Goal: Find specific page/section: Find specific page/section

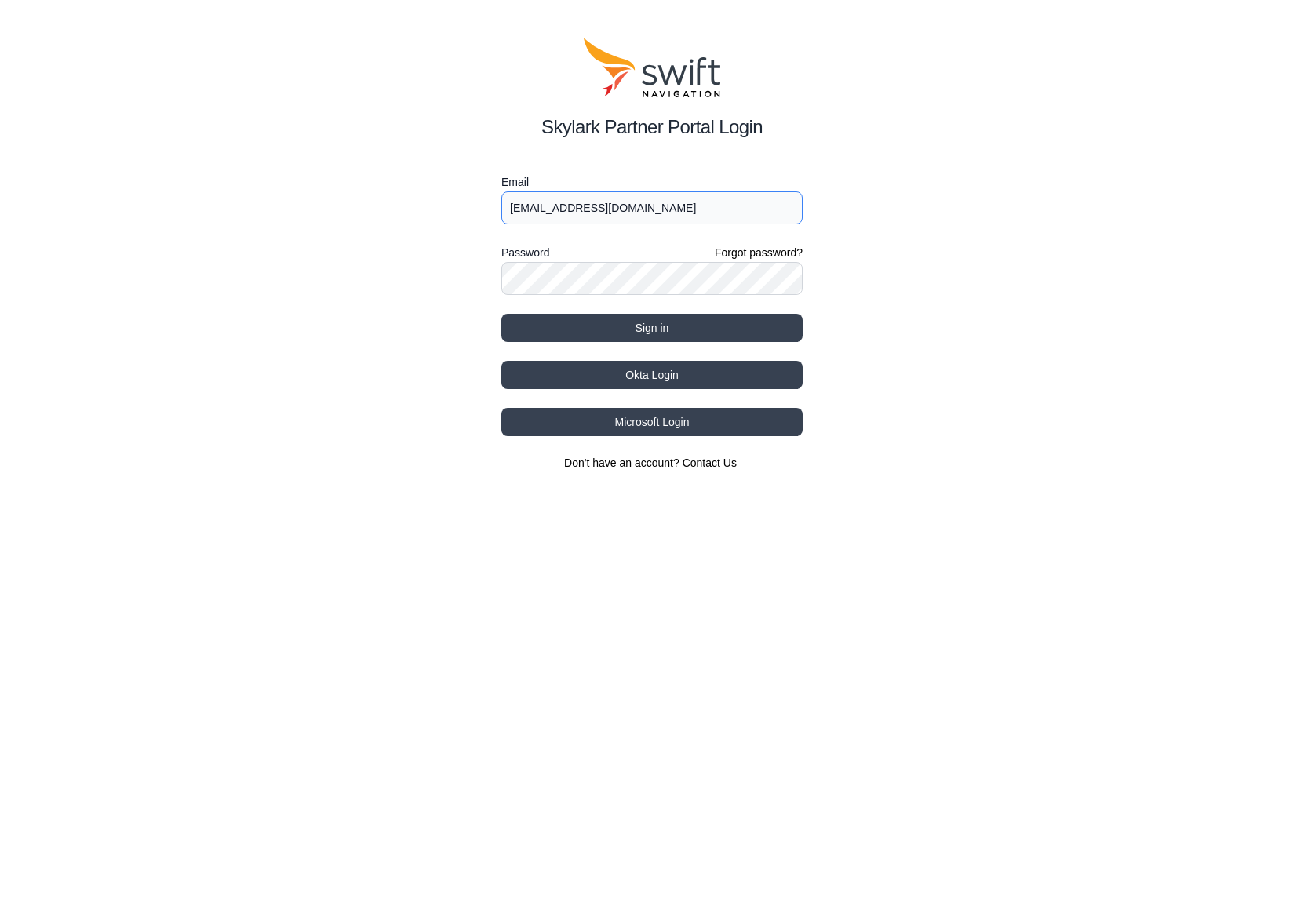
type input "[EMAIL_ADDRESS][DOMAIN_NAME]"
click at [579, 375] on button "Okta Login" at bounding box center [652, 375] width 301 height 28
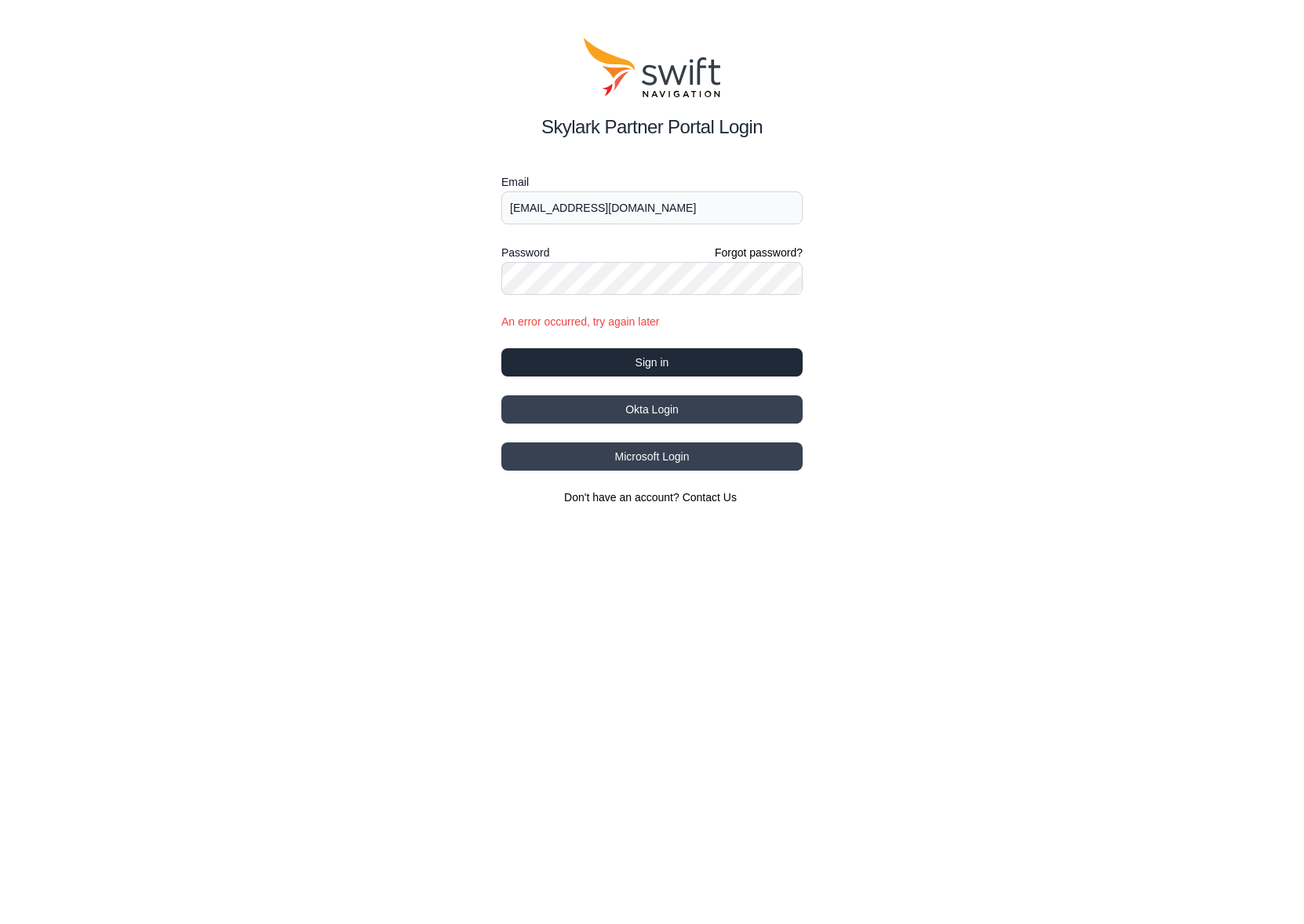
click at [643, 363] on button "Sign in" at bounding box center [652, 362] width 301 height 28
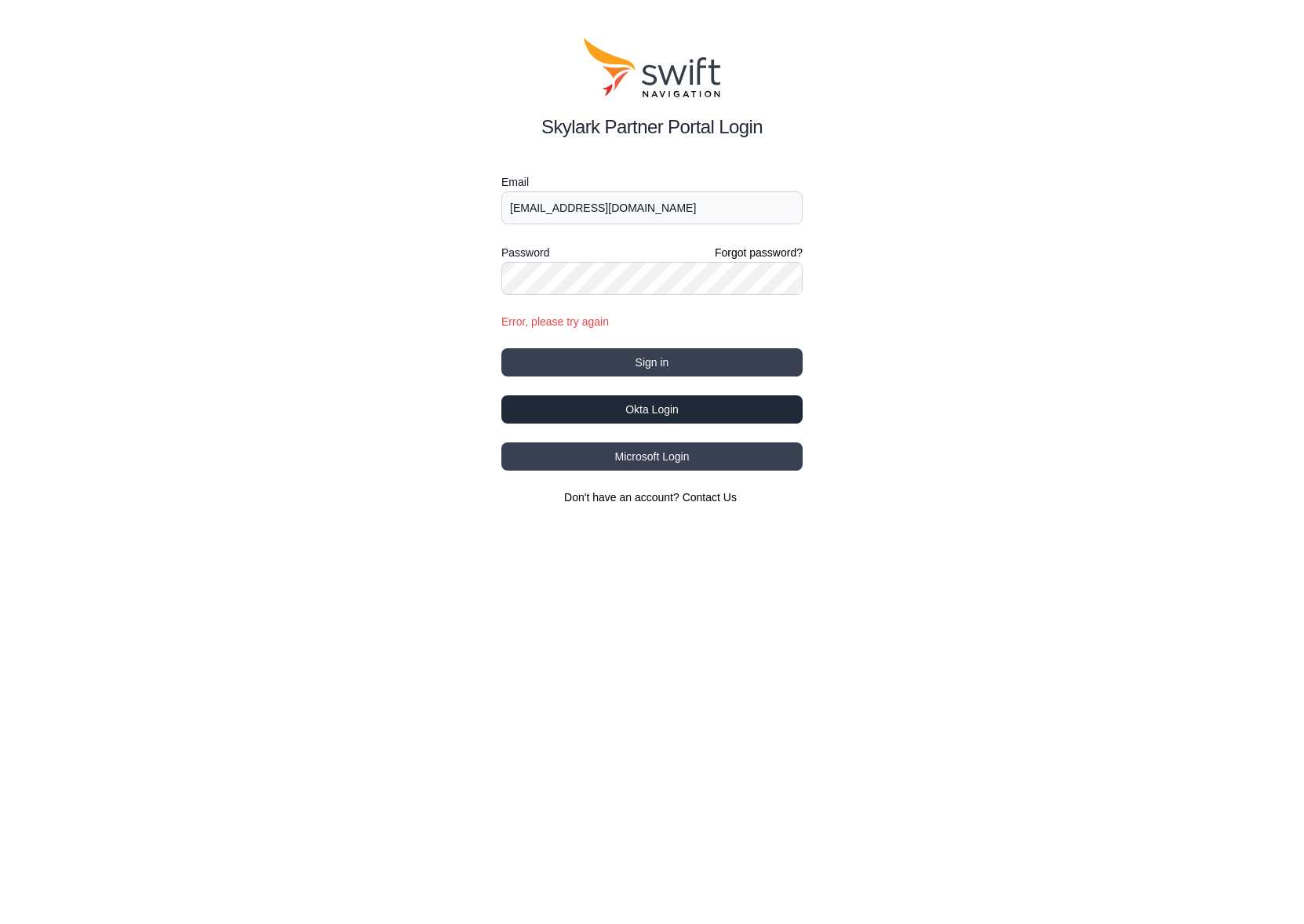
click at [648, 415] on button "Okta Login" at bounding box center [652, 409] width 301 height 28
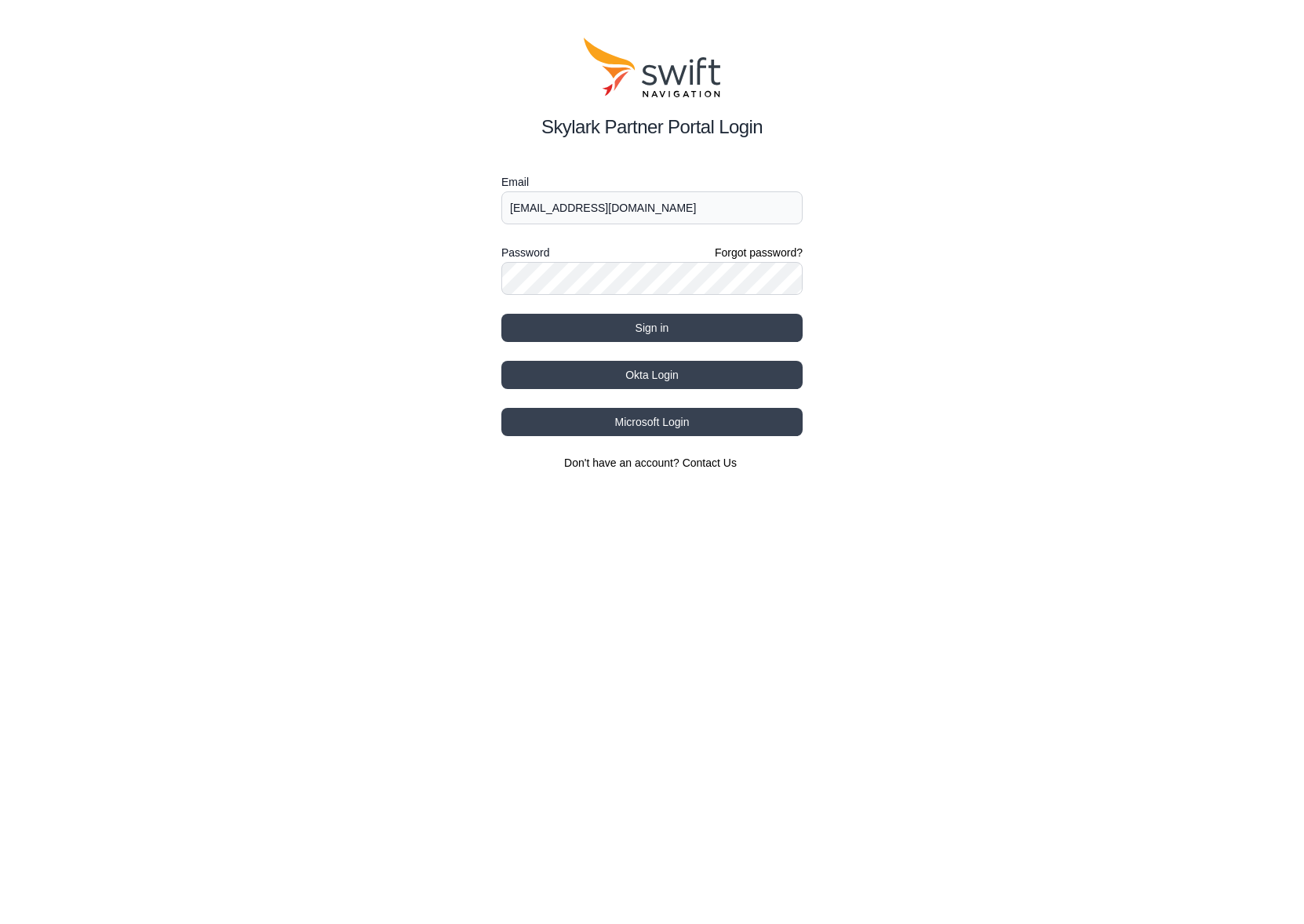
type input "[EMAIL_ADDRESS][DOMAIN_NAME]"
click at [631, 376] on button "Okta Login" at bounding box center [652, 375] width 301 height 28
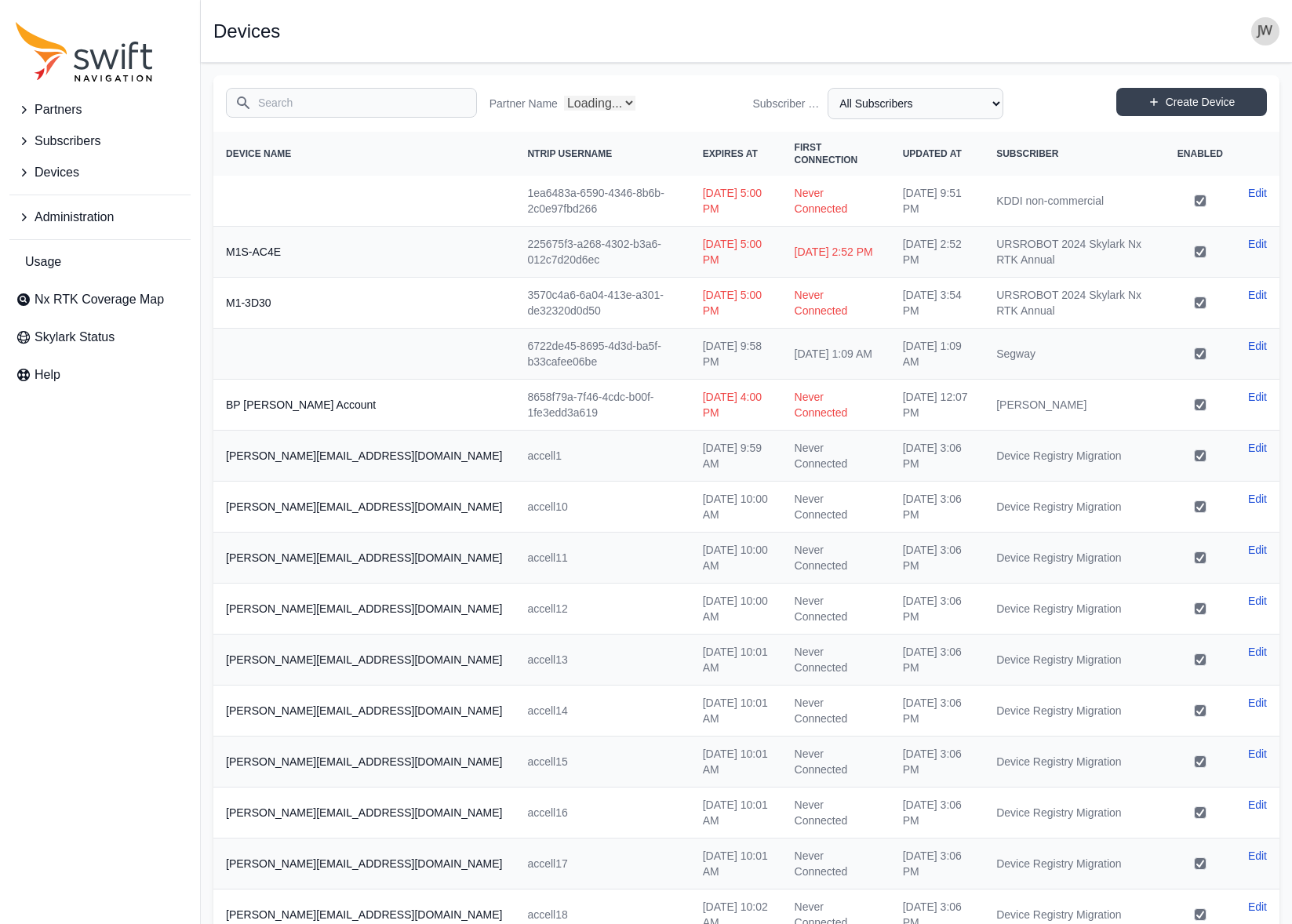
select select "Partner Name"
click at [53, 303] on span "Nx RTK Coverage Map" at bounding box center [99, 299] width 129 height 19
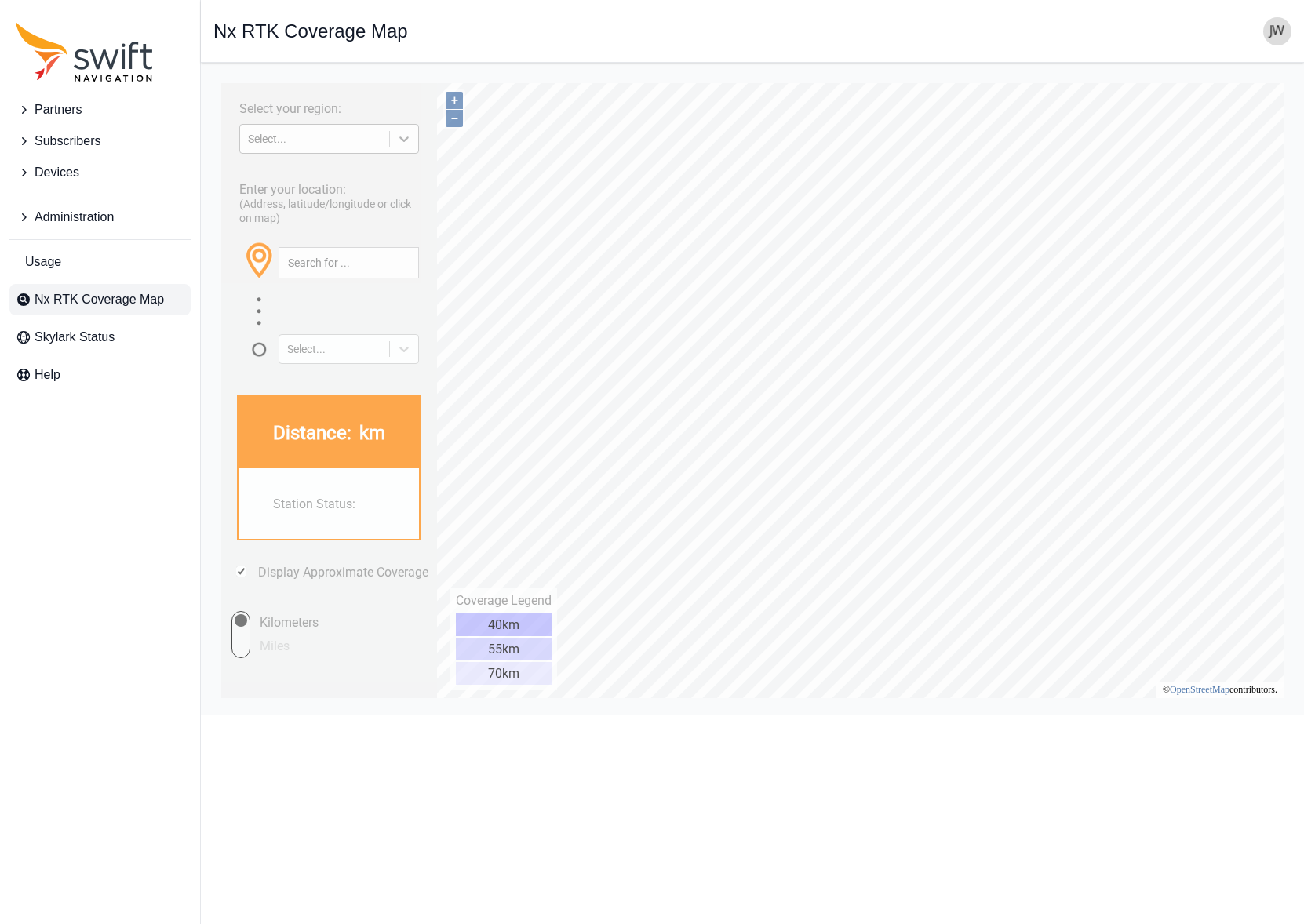
click at [406, 144] on icon at bounding box center [404, 139] width 16 height 16
click at [351, 198] on div "NORTH AMERICA" at bounding box center [329, 201] width 179 height 25
click at [322, 265] on input "text" at bounding box center [348, 262] width 139 height 30
paste input "Pennsylvania Furnace, PA"
click at [405, 263] on button "button" at bounding box center [404, 262] width 26 height 30
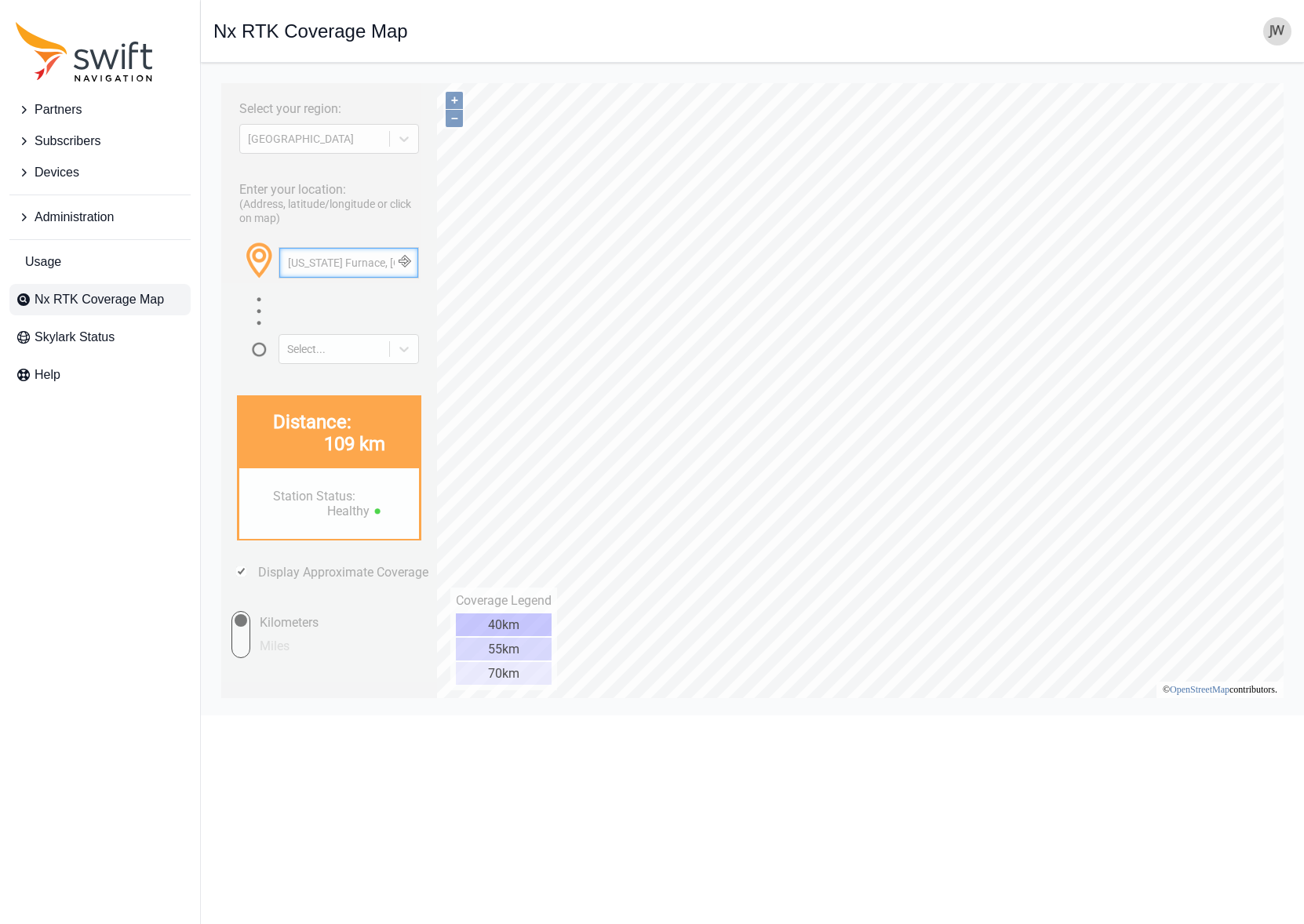
click at [359, 266] on input "Pennsylvania Furnace, PA" at bounding box center [348, 262] width 139 height 30
paste input "2710 W Pine Grove Rd, Pennsylvania Furnace, PA 16865"
type input "2710 W Pine Grove Rd, Pennsylvania Furnace, PA 16865"
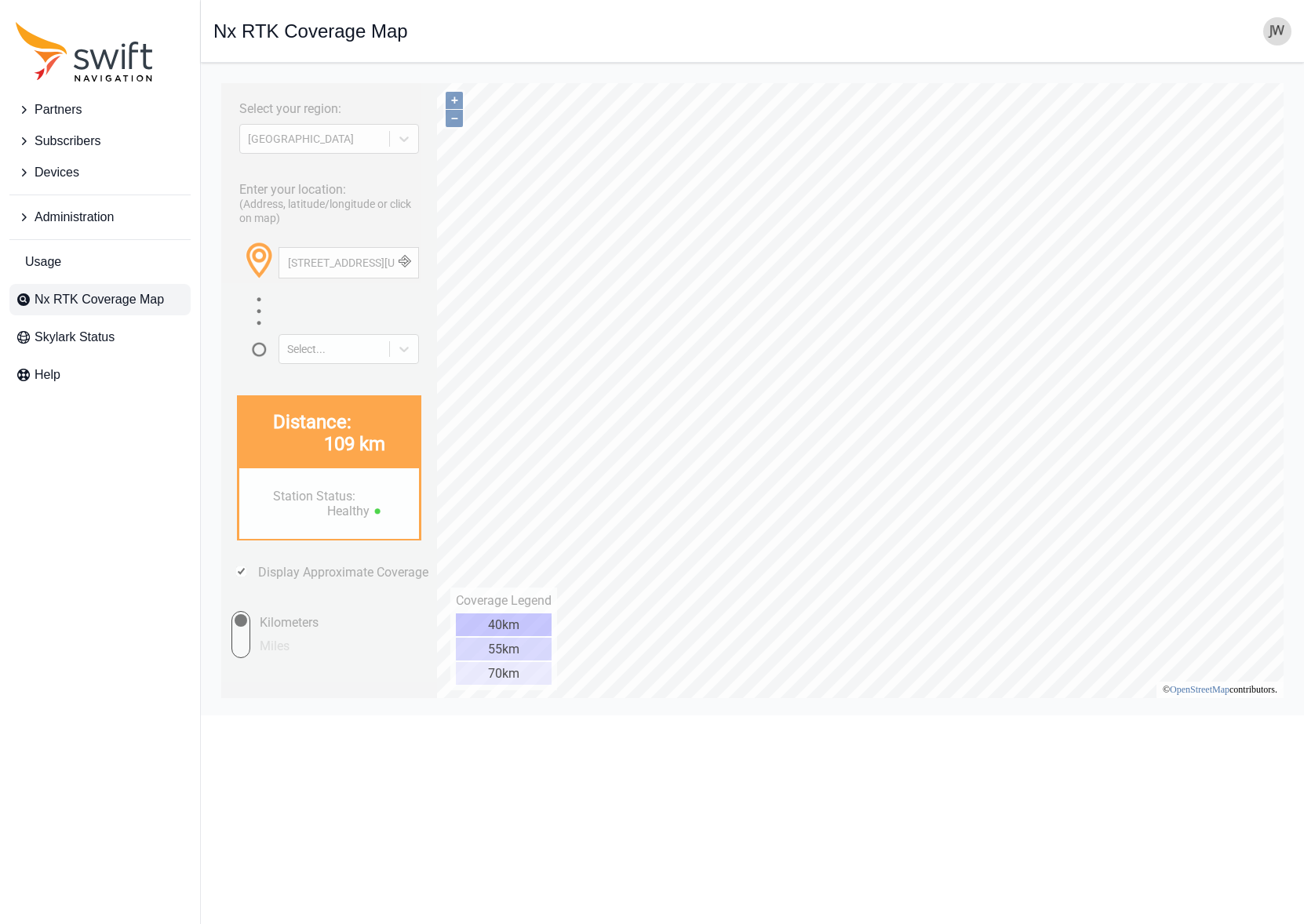
click at [410, 263] on button "button" at bounding box center [404, 262] width 26 height 30
